Goal: Use online tool/utility

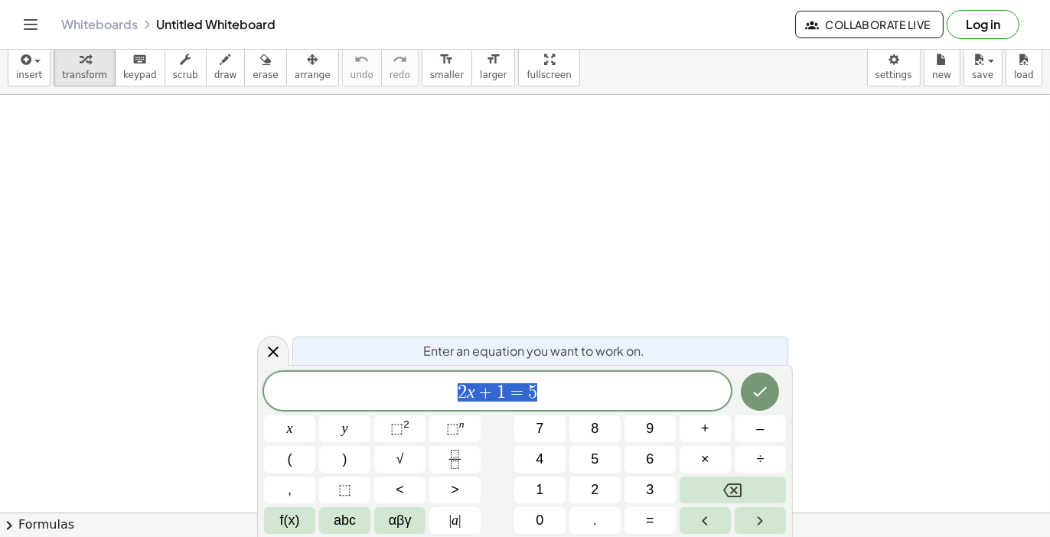
click at [555, 392] on span "2 x + 1 = 5" at bounding box center [497, 392] width 467 height 21
click at [769, 385] on icon "Done" at bounding box center [760, 392] width 18 height 18
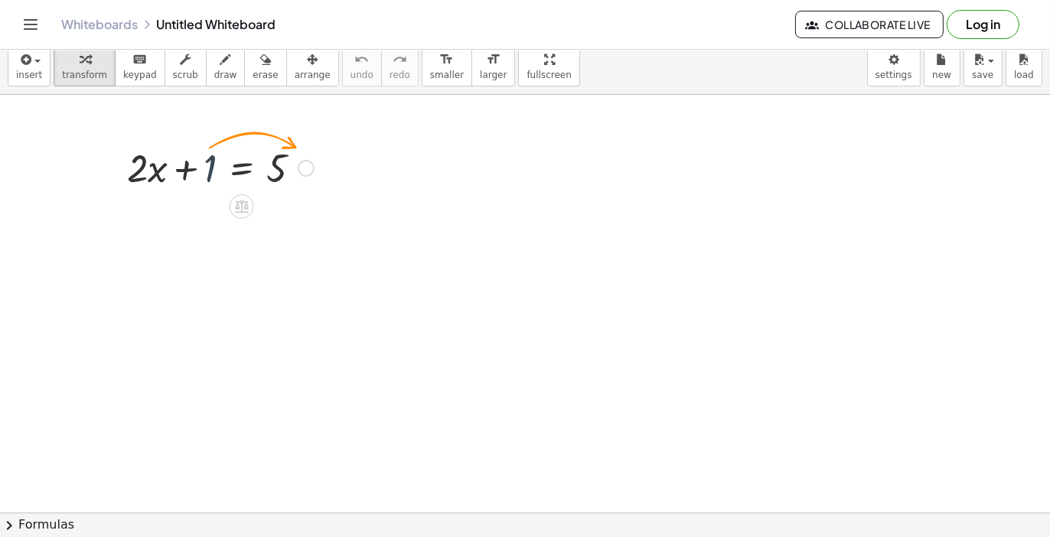
click at [208, 167] on div at bounding box center [220, 167] width 202 height 52
drag, startPoint x: 210, startPoint y: 157, endPoint x: 290, endPoint y: 156, distance: 79.6
click at [290, 156] on div at bounding box center [220, 167] width 202 height 52
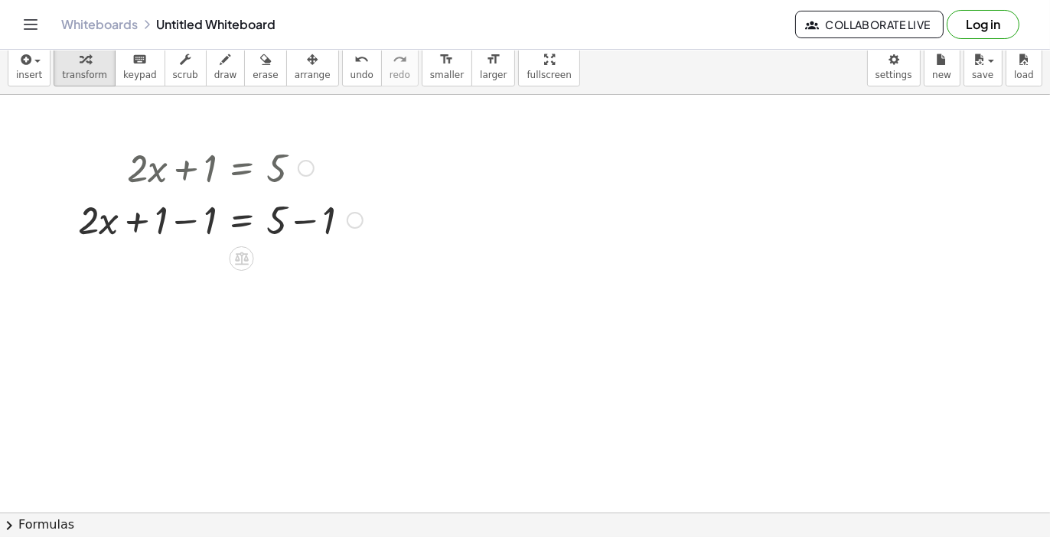
click at [310, 168] on div at bounding box center [306, 168] width 17 height 17
click at [310, 168] on div "Go back to this line Copy line as LaTeX Copy derivation as LaTeX" at bounding box center [306, 168] width 17 height 17
click at [361, 223] on div at bounding box center [355, 220] width 17 height 17
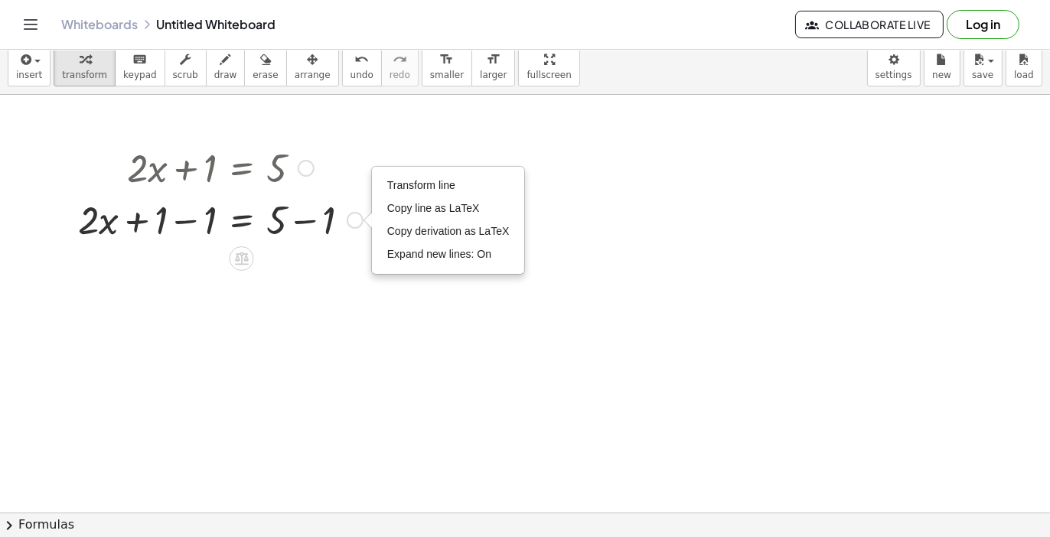
click at [360, 221] on div "Transform line Copy line as LaTeX Copy derivation as LaTeX Expand new lines: On" at bounding box center [355, 220] width 17 height 17
click at [291, 221] on div at bounding box center [220, 219] width 300 height 52
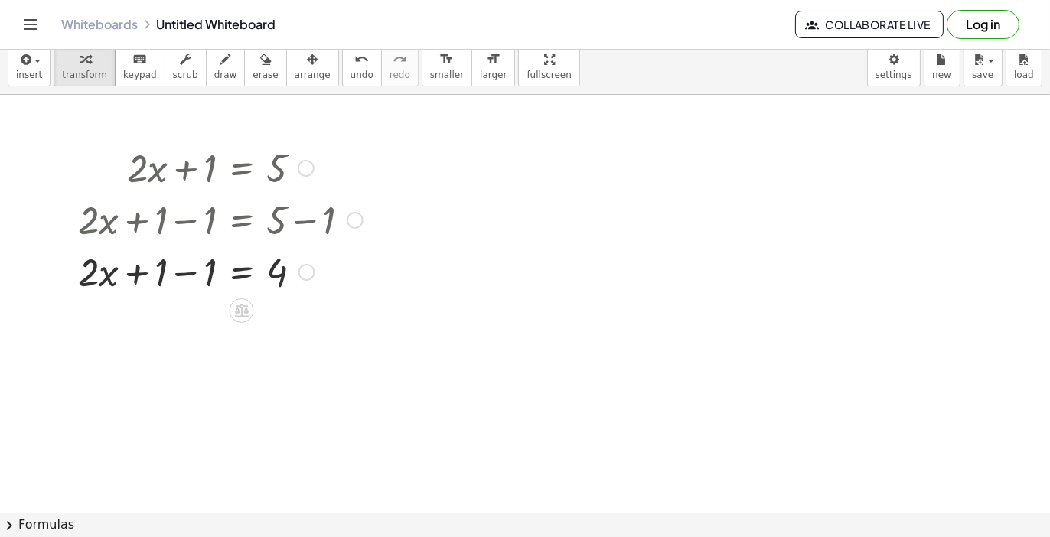
click at [187, 279] on div at bounding box center [220, 271] width 300 height 52
